Goal: Information Seeking & Learning: Compare options

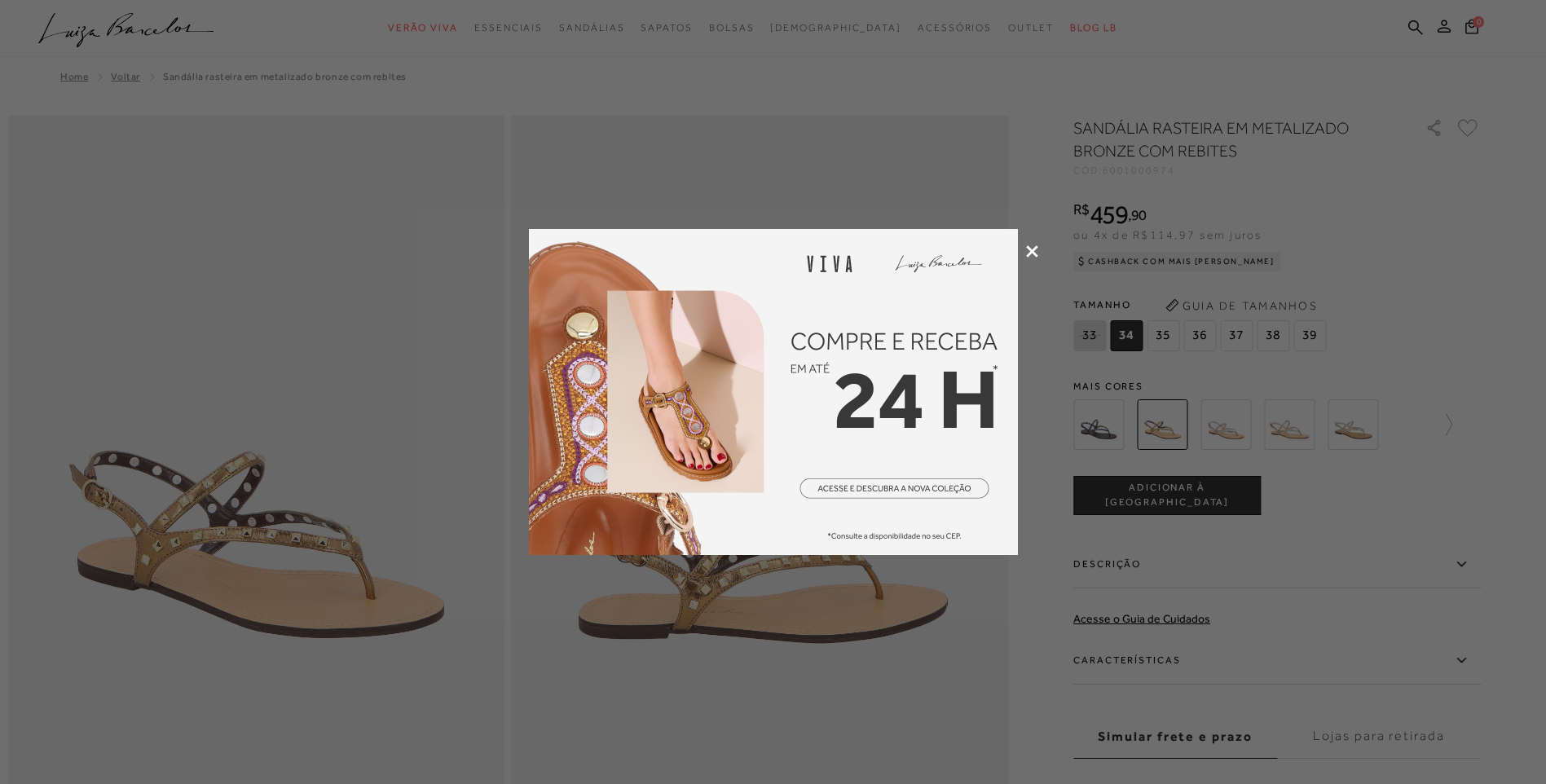
click at [1032, 250] on icon at bounding box center [1032, 251] width 12 height 12
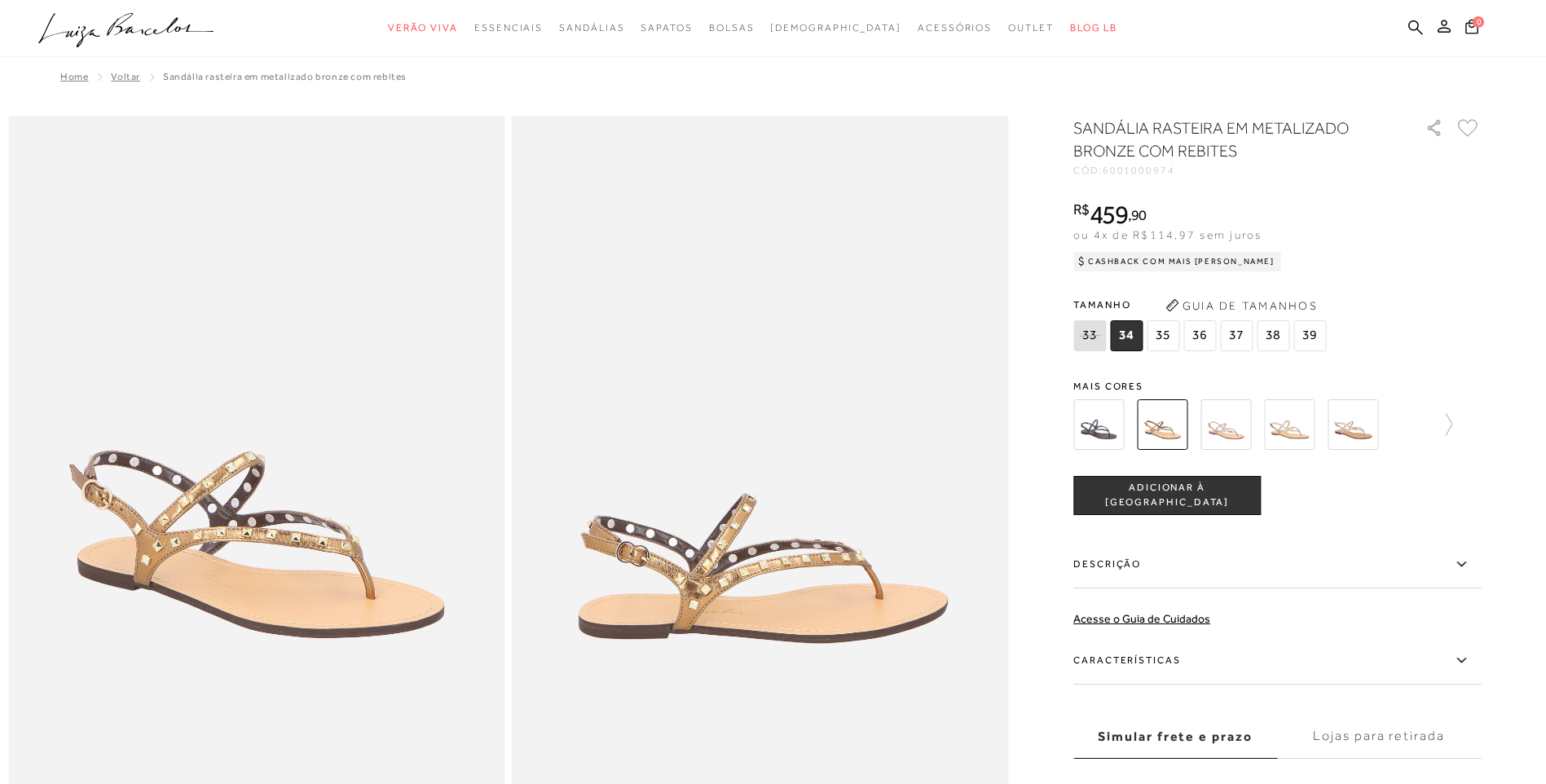
click at [1117, 420] on img at bounding box center [1098, 424] width 50 height 50
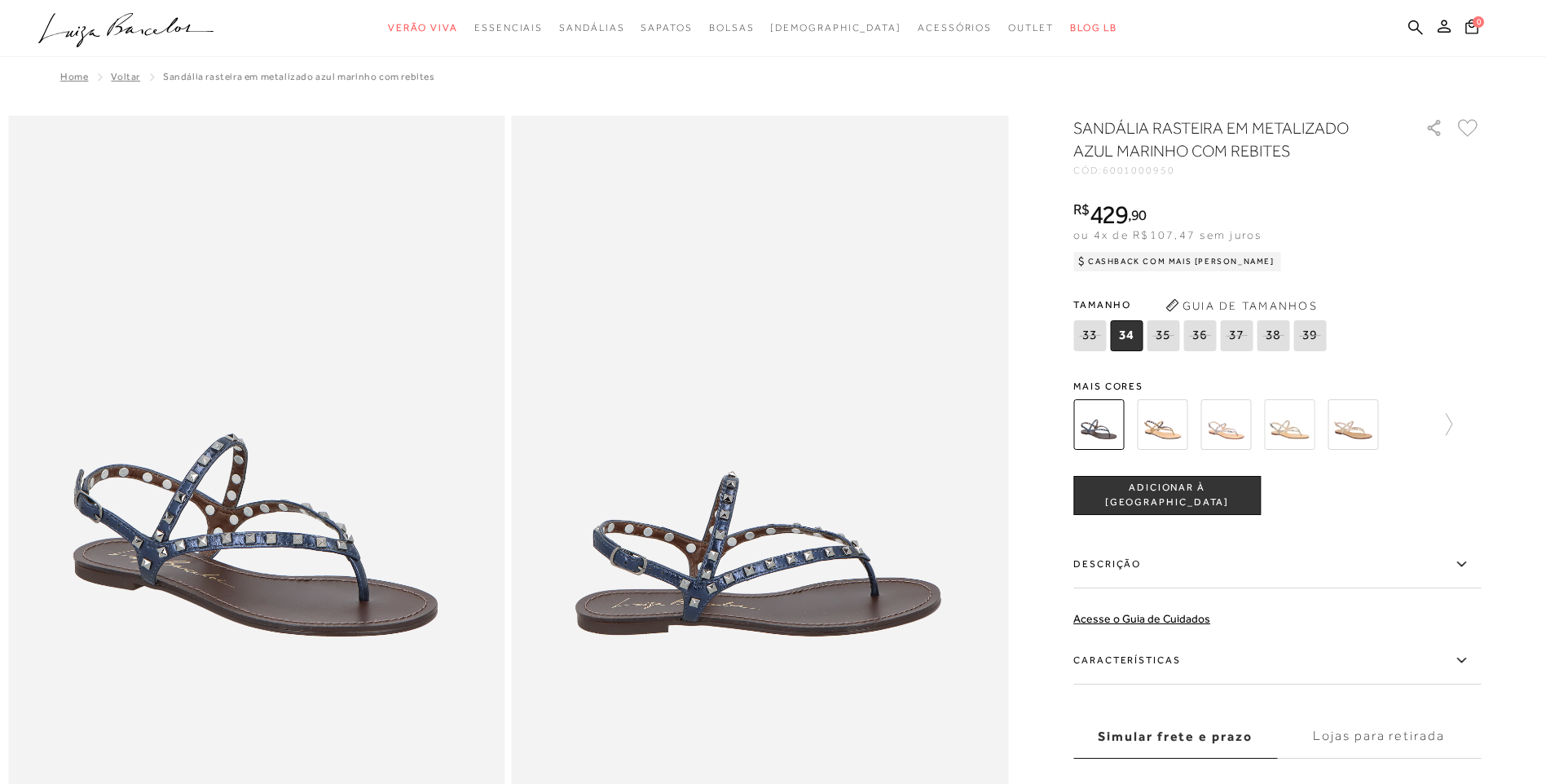
click at [1208, 410] on img at bounding box center [1225, 424] width 50 height 50
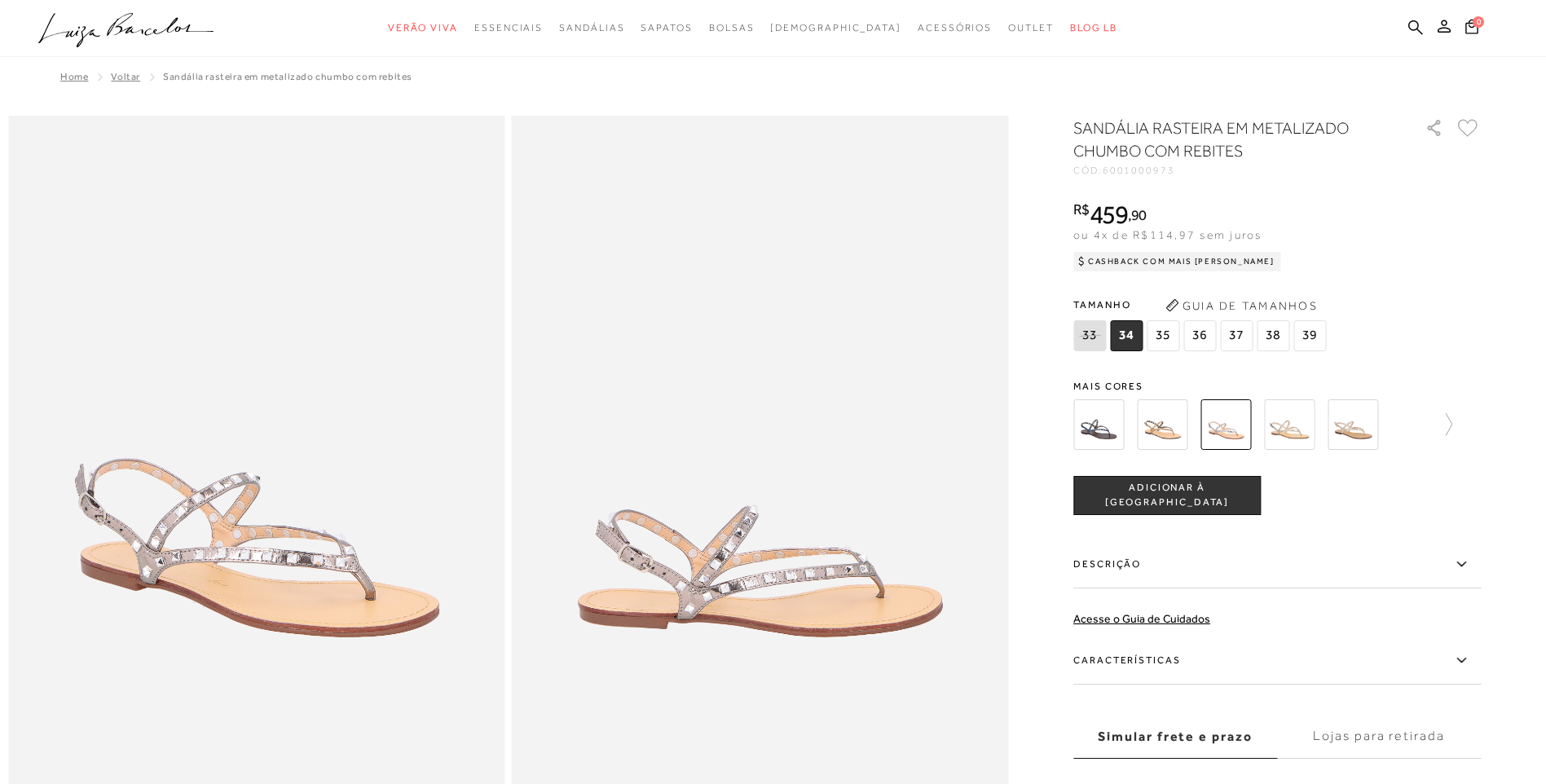
click at [1285, 428] on img at bounding box center [1288, 424] width 50 height 50
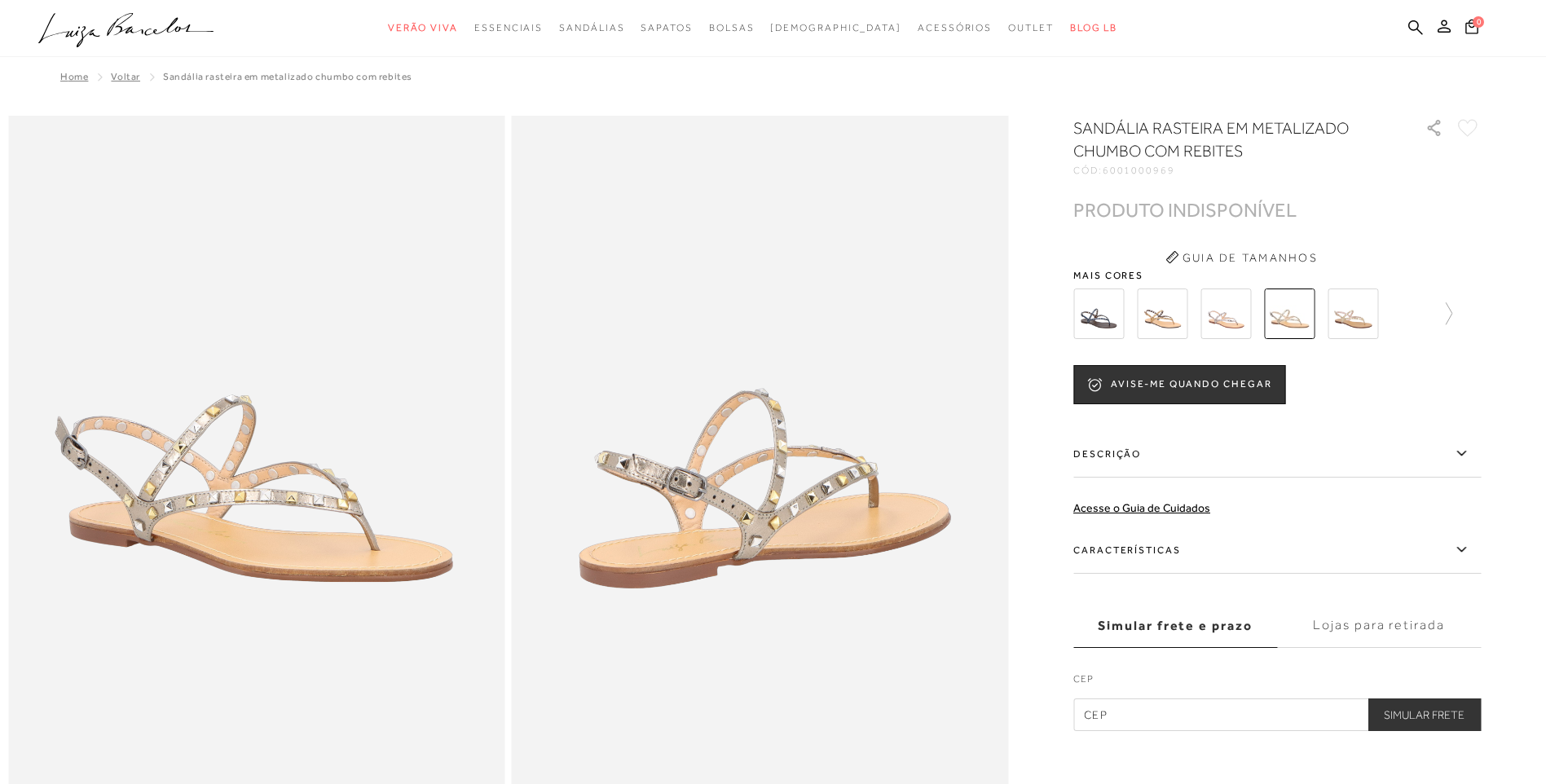
click at [1357, 338] on img at bounding box center [1352, 313] width 50 height 50
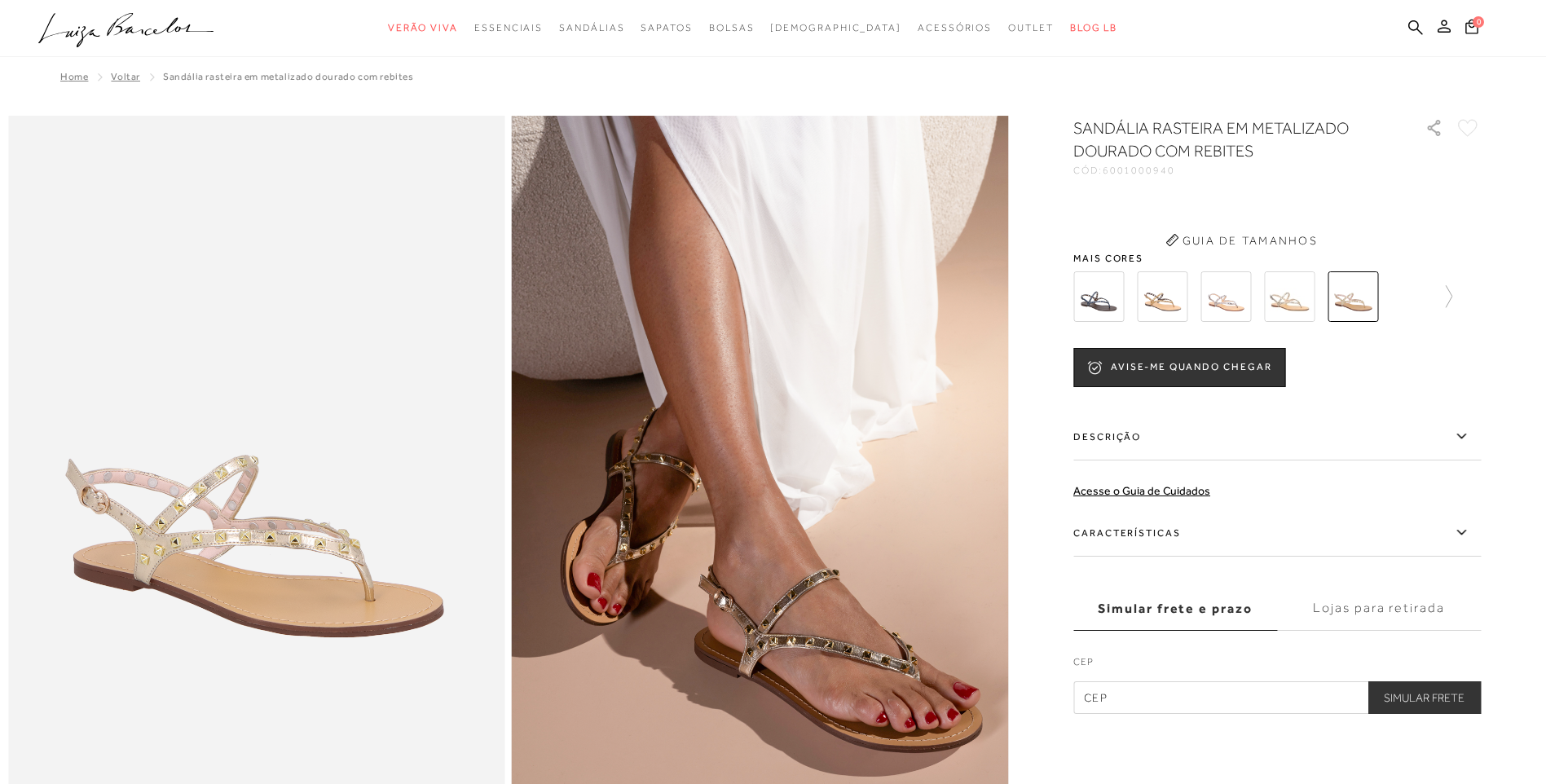
click at [1357, 338] on div "SANDÁLIA RASTEIRA EM METALIZADO DOURADO COM REBITES CÓD: 6001000940 × É necessá…" at bounding box center [1277, 414] width 407 height 597
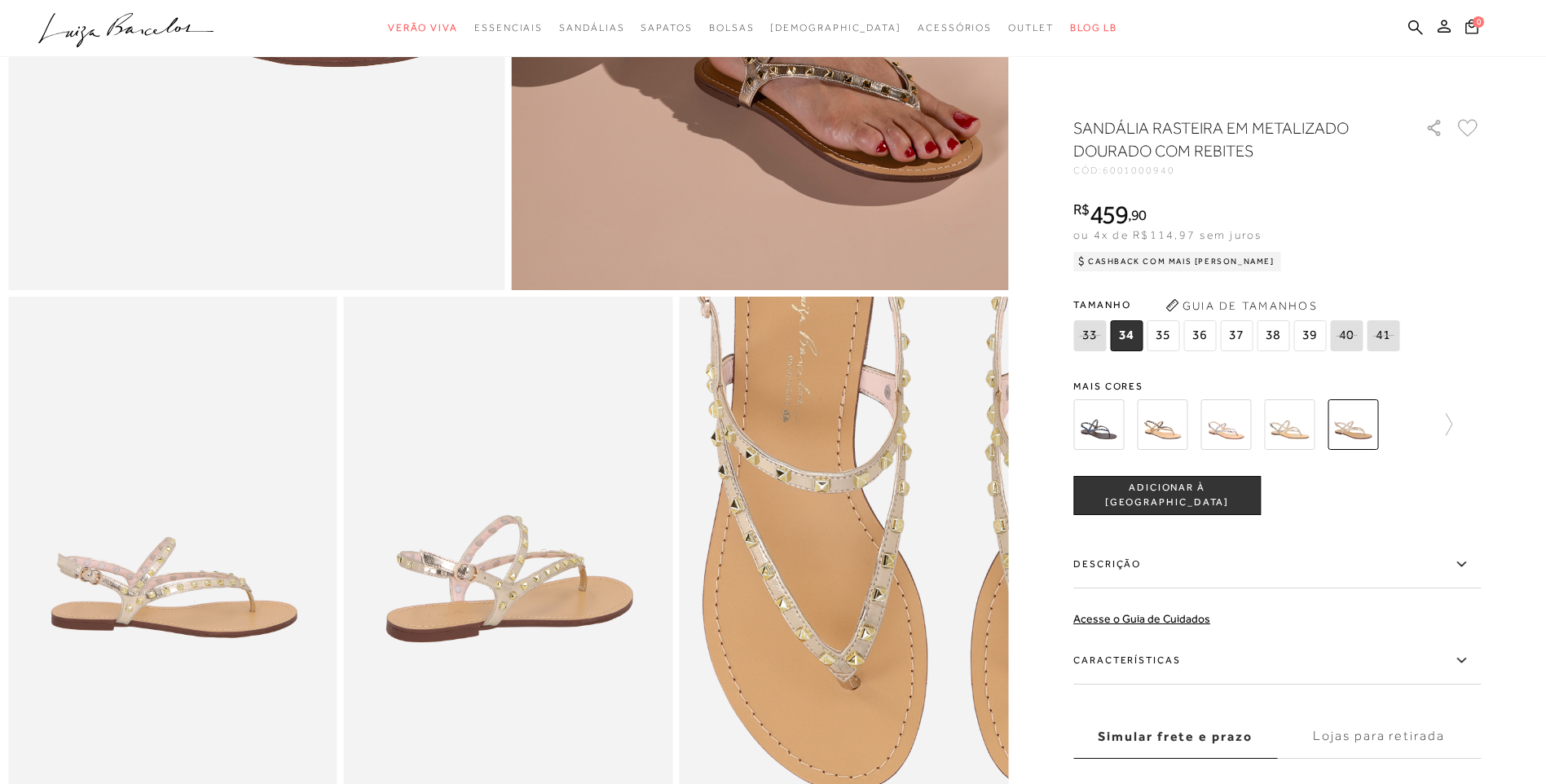
scroll to position [896, 0]
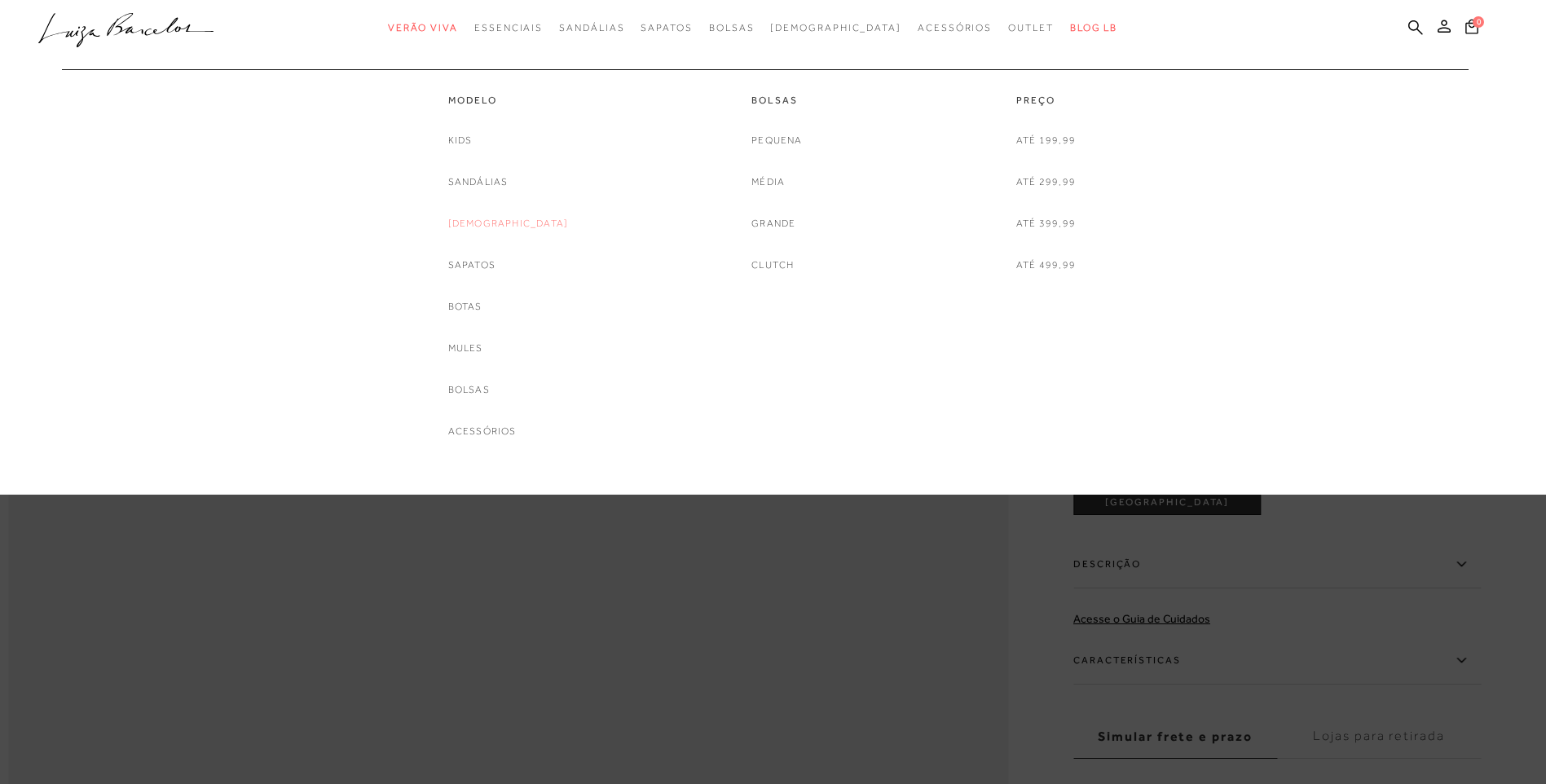
click at [499, 226] on link "[DEMOGRAPHIC_DATA]" at bounding box center [508, 223] width 121 height 17
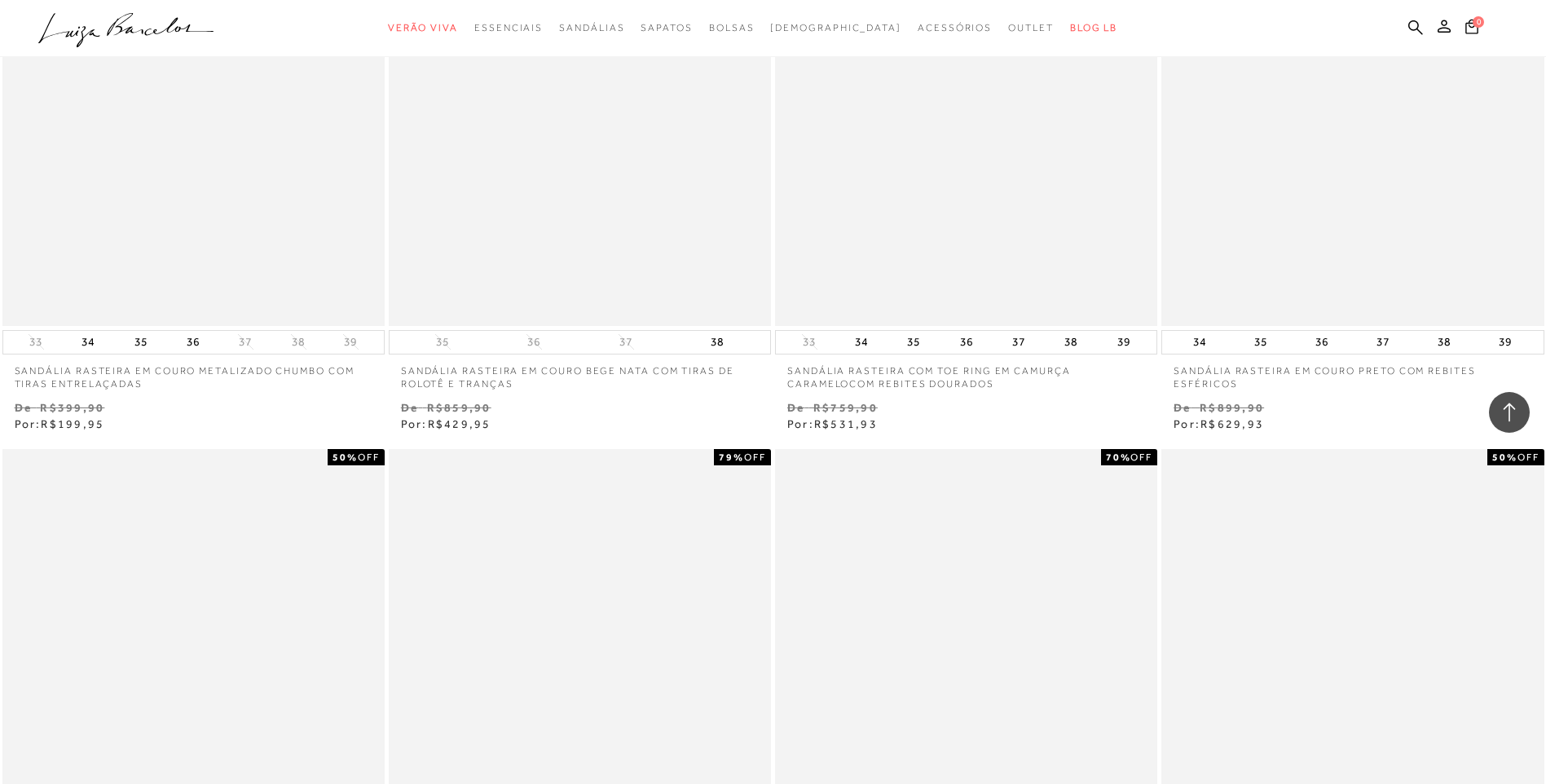
scroll to position [2689, 0]
